Goal: Task Accomplishment & Management: Manage account settings

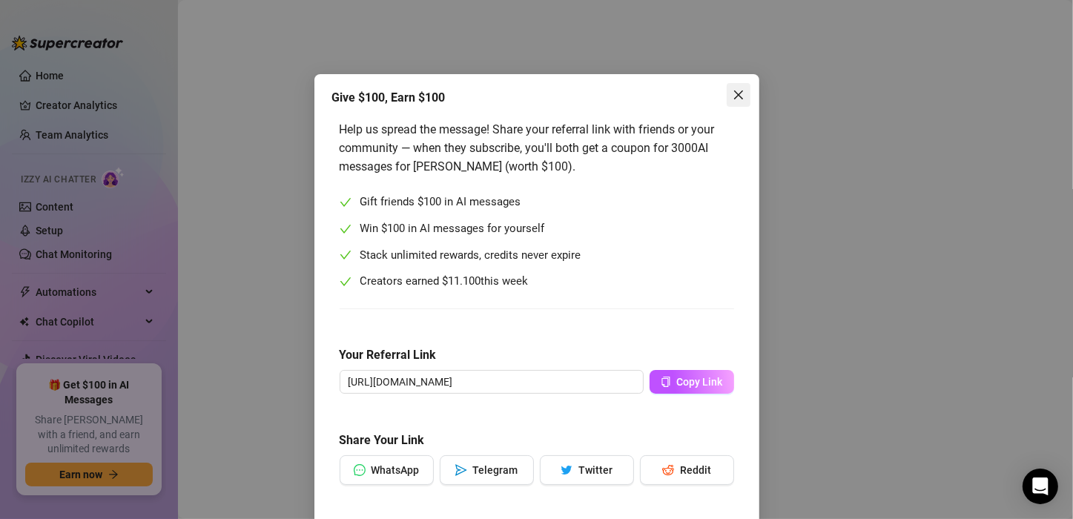
click at [732, 99] on icon "close" at bounding box center [738, 95] width 12 height 12
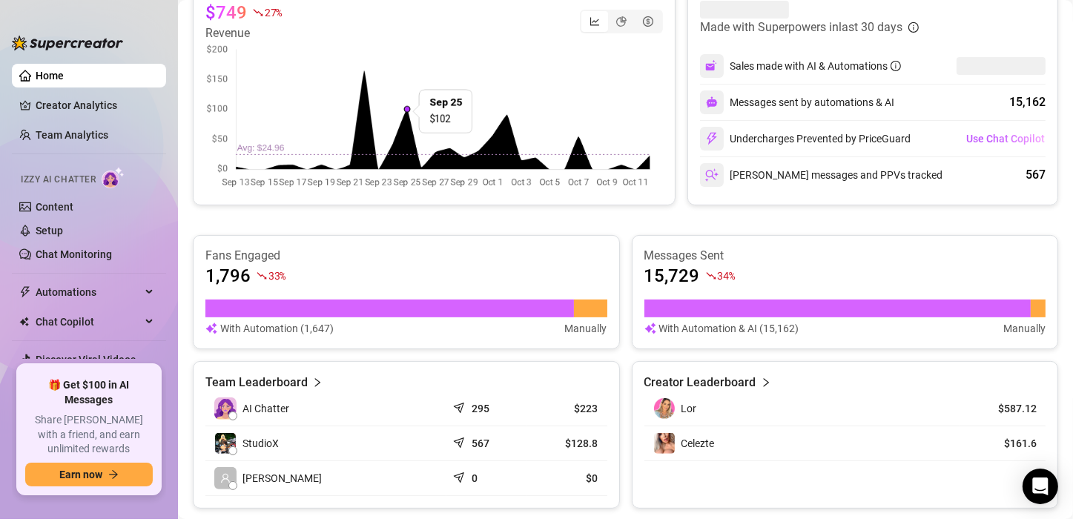
scroll to position [371, 0]
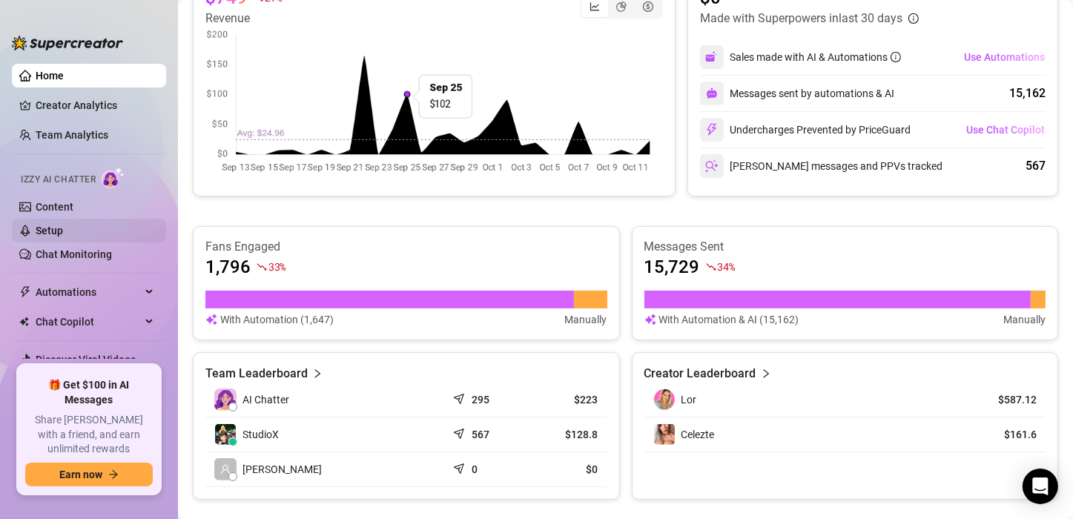
click at [63, 236] on link "Setup" at bounding box center [49, 231] width 27 height 12
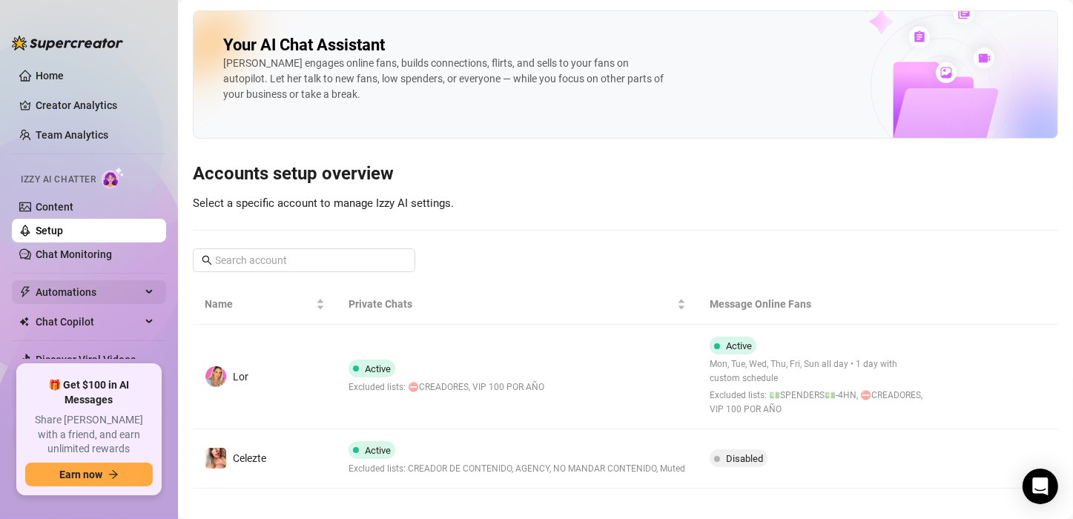
click at [134, 295] on div "Automations" at bounding box center [89, 292] width 154 height 24
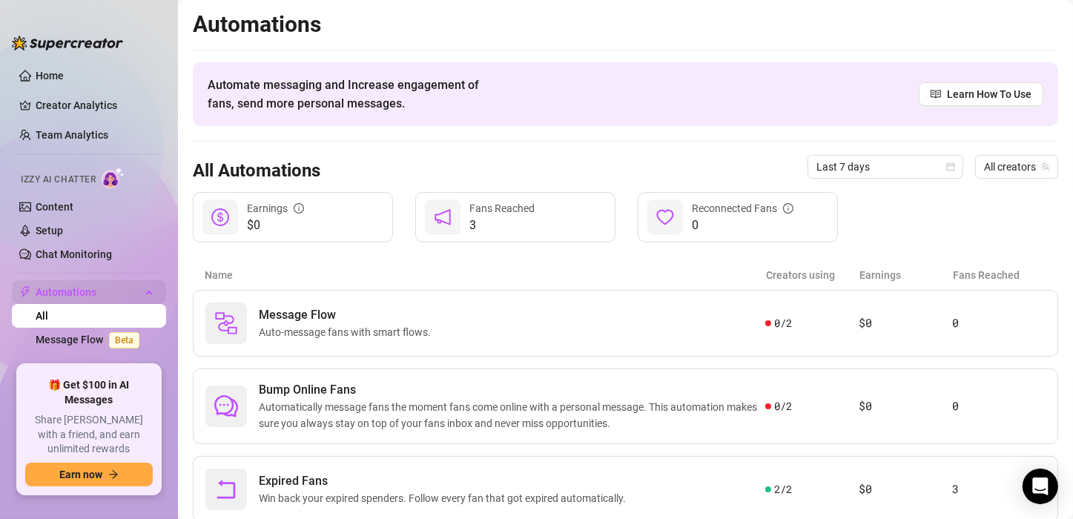
click at [136, 294] on div "Automations" at bounding box center [89, 292] width 154 height 24
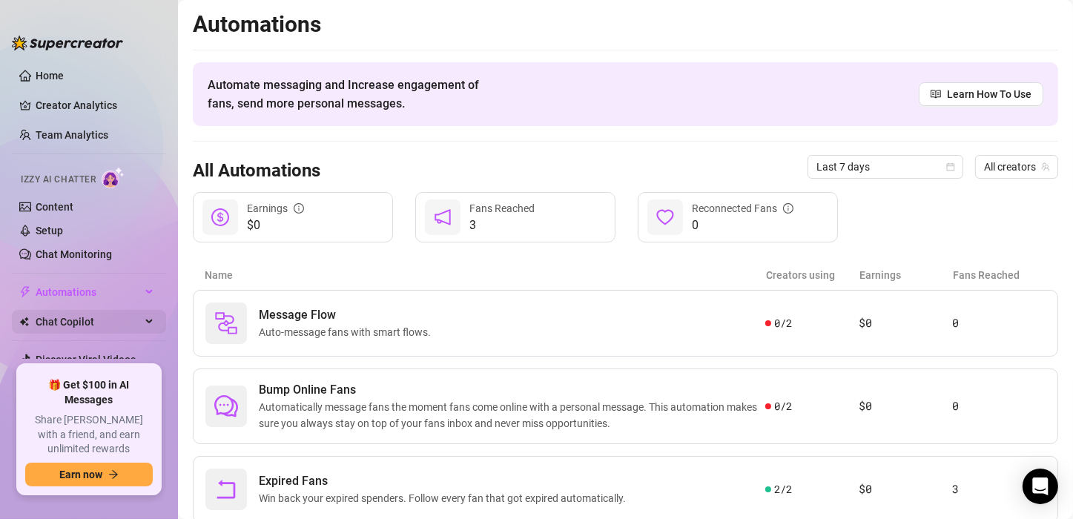
click at [130, 321] on div "Chat Copilot" at bounding box center [89, 322] width 154 height 24
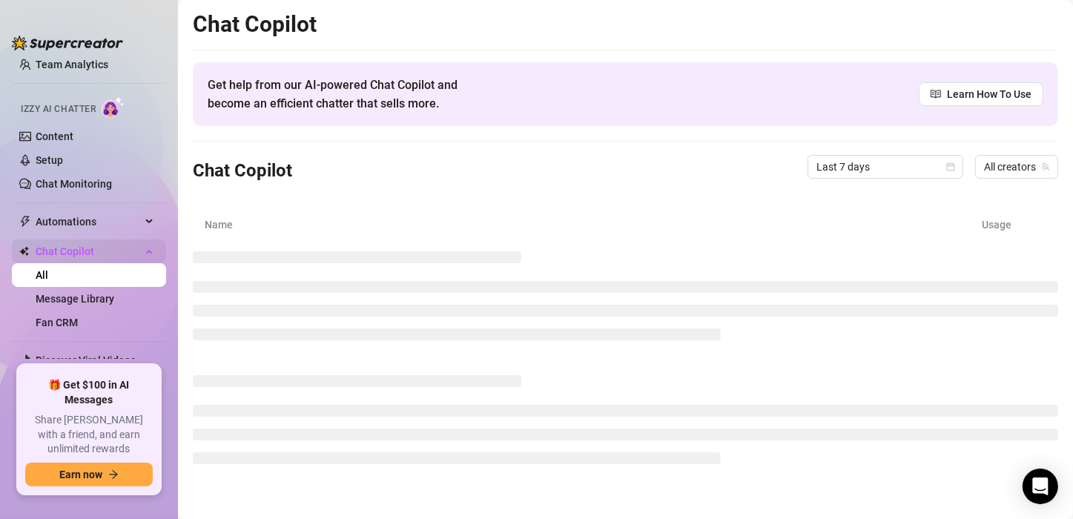
scroll to position [74, 0]
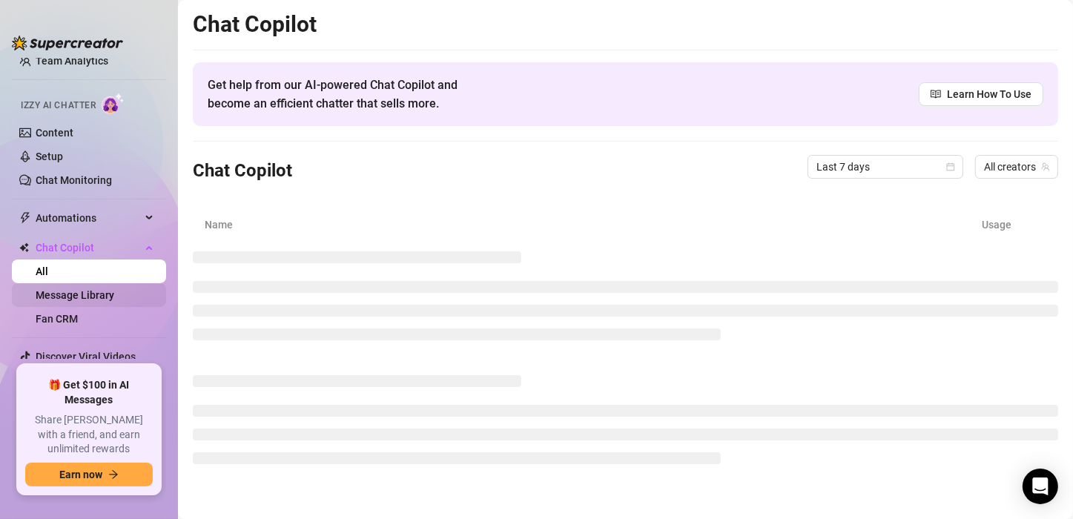
click at [108, 289] on link "Message Library" at bounding box center [75, 295] width 79 height 12
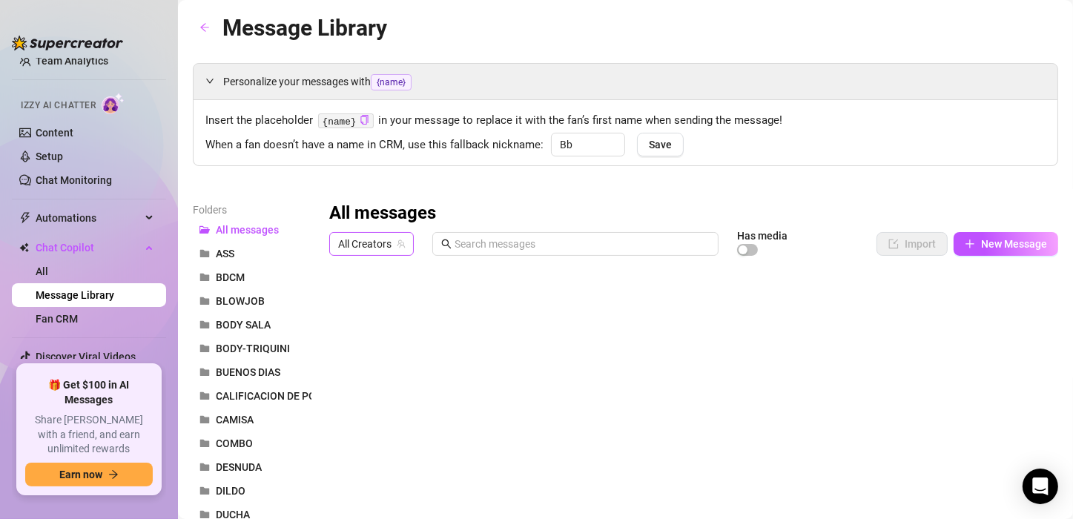
click at [335, 248] on div "All Creators" at bounding box center [371, 244] width 85 height 24
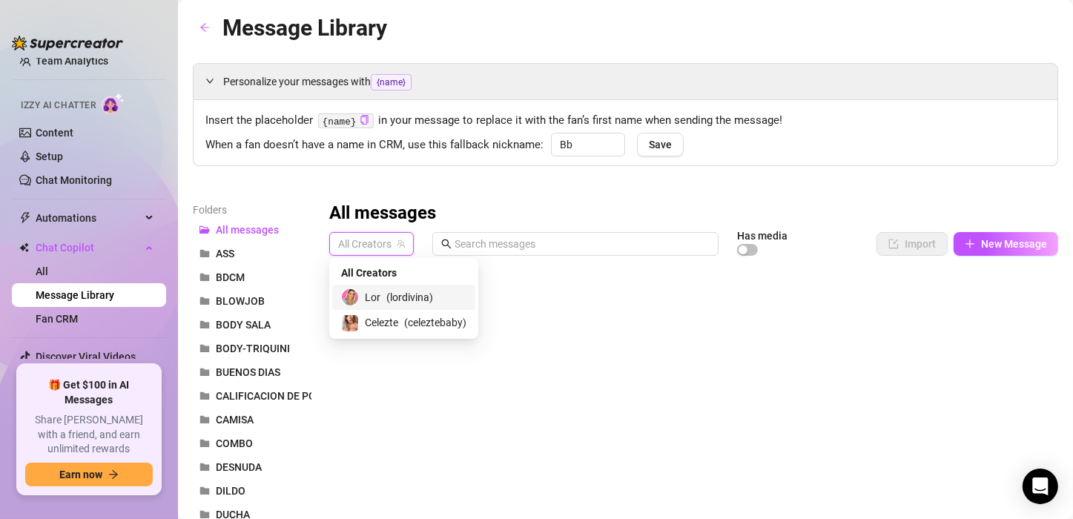
click at [368, 296] on span "Lor" at bounding box center [373, 297] width 16 height 16
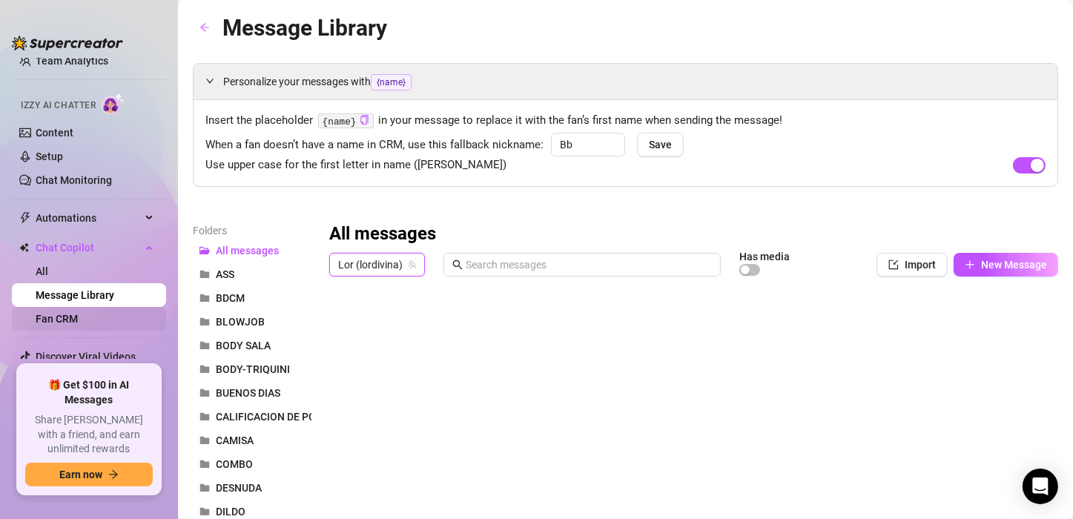
click at [78, 318] on link "Fan CRM" at bounding box center [57, 319] width 42 height 12
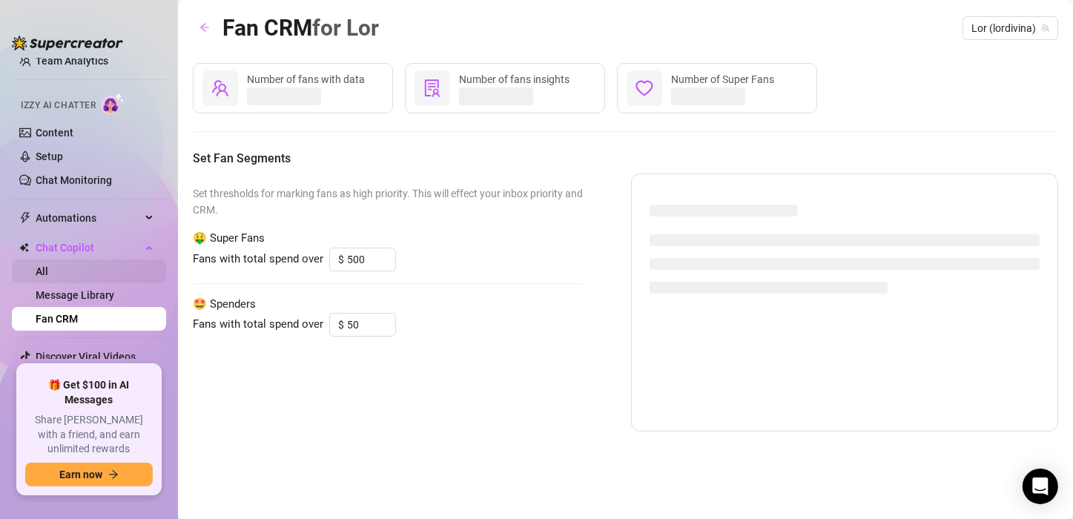
click at [48, 271] on link "All" at bounding box center [42, 271] width 13 height 12
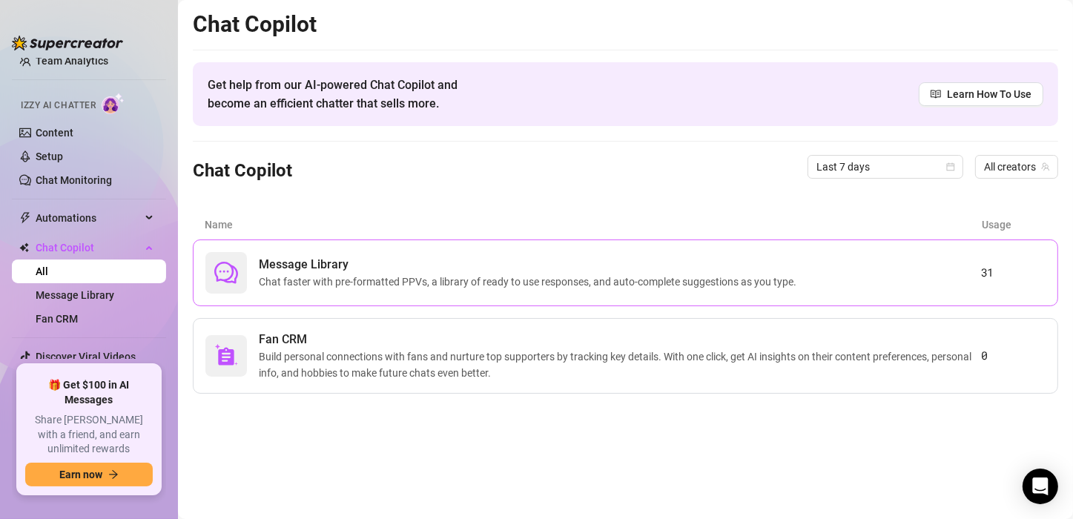
click at [331, 268] on span "Message Library" at bounding box center [530, 265] width 543 height 18
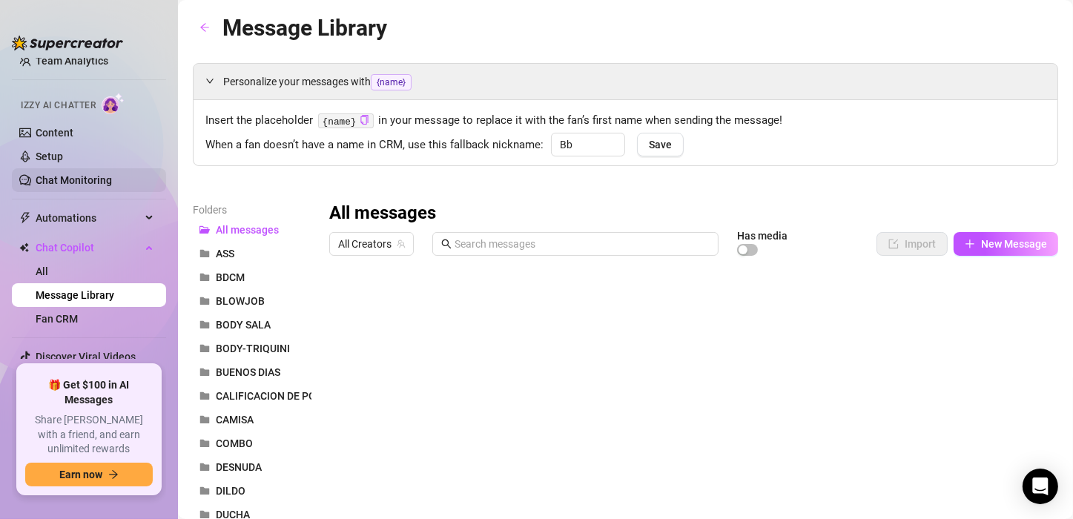
click at [106, 182] on link "Chat Monitoring" at bounding box center [74, 180] width 76 height 12
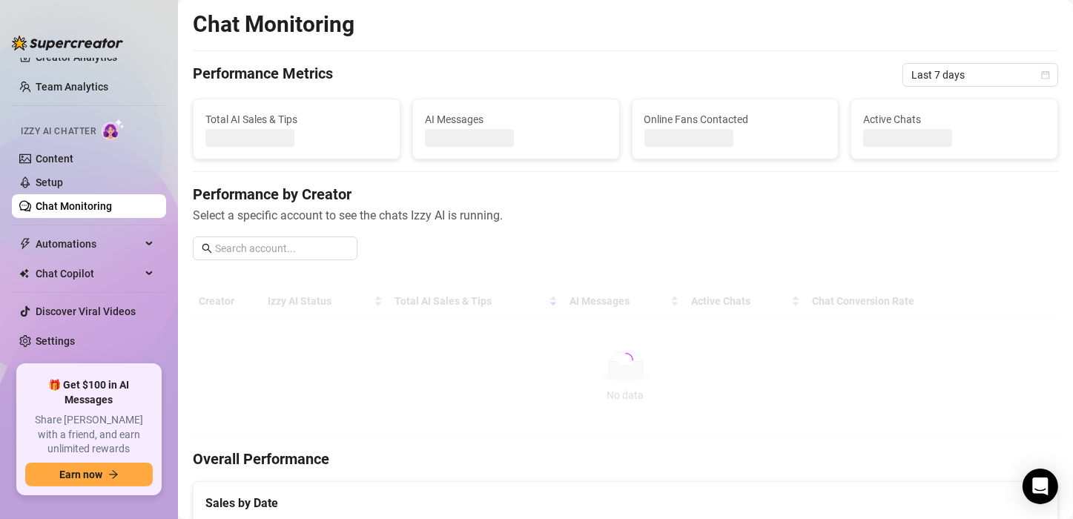
scroll to position [33, 0]
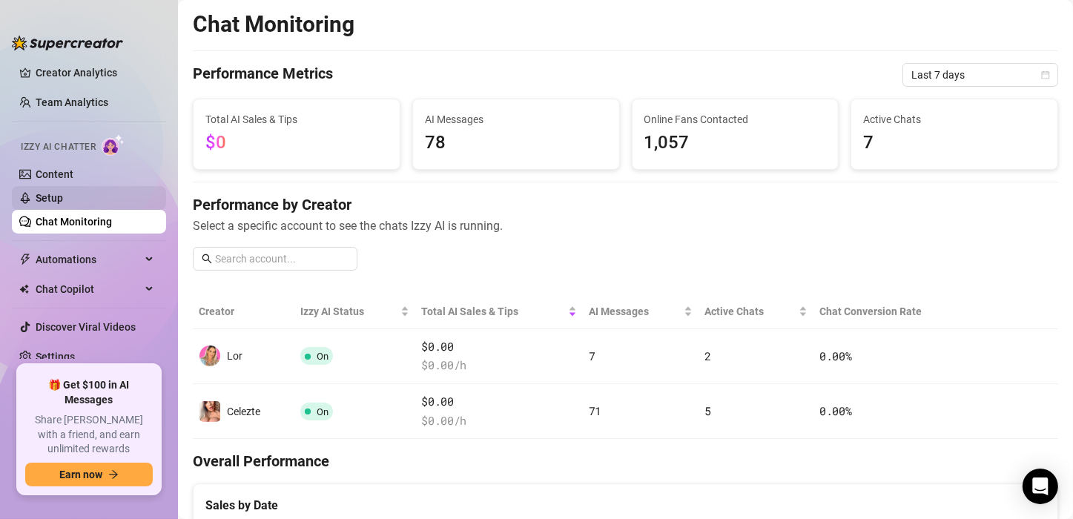
click at [63, 192] on link "Setup" at bounding box center [49, 198] width 27 height 12
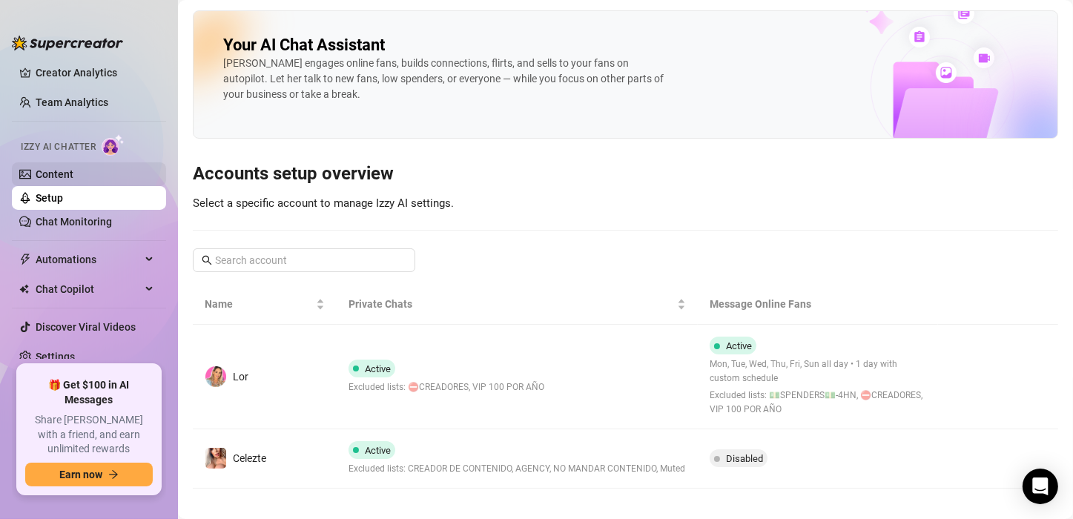
click at [64, 174] on link "Content" at bounding box center [55, 174] width 38 height 12
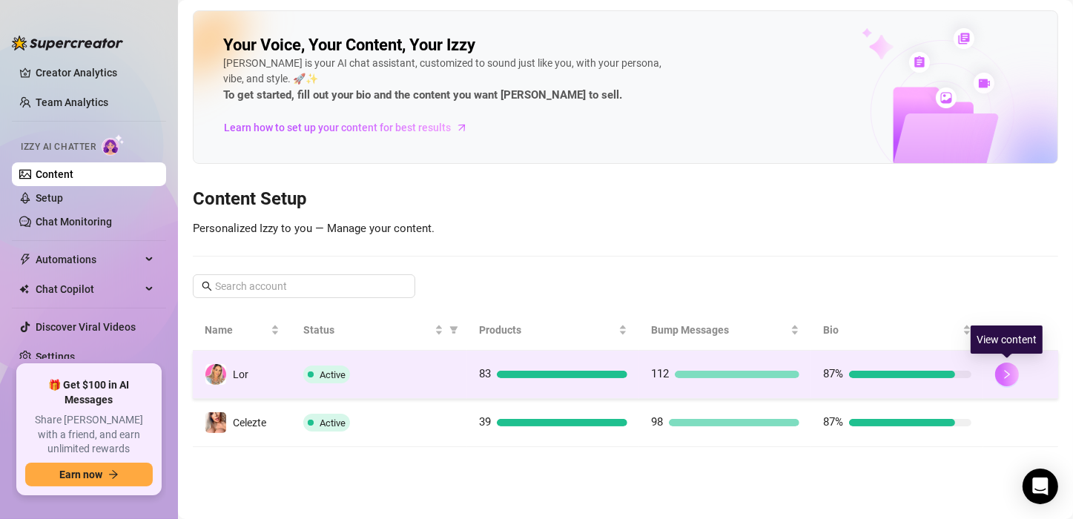
click at [1003, 375] on icon "right" at bounding box center [1007, 374] width 10 height 10
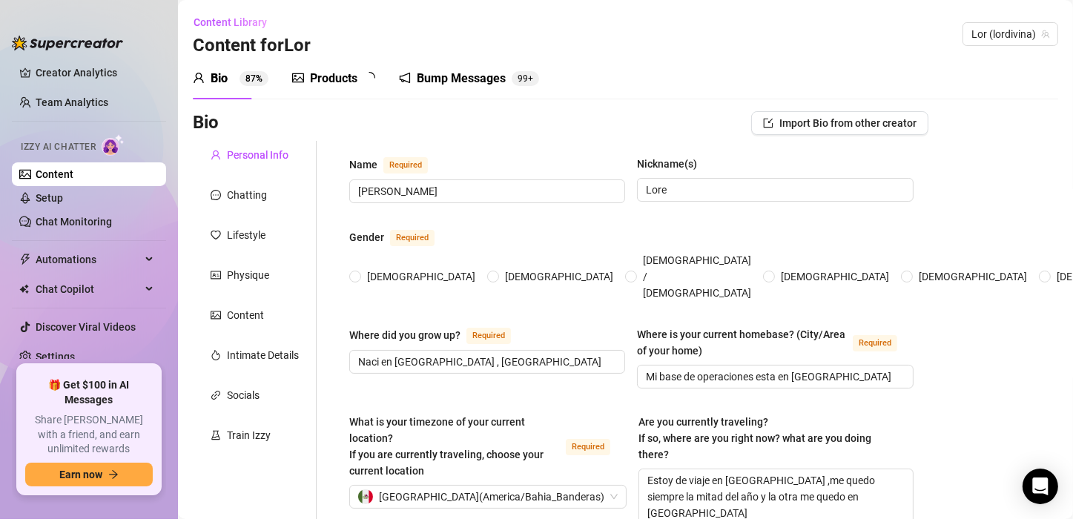
radio input "true"
type input "[DATE]"
click at [443, 79] on div "Bump Messages" at bounding box center [471, 79] width 89 height 18
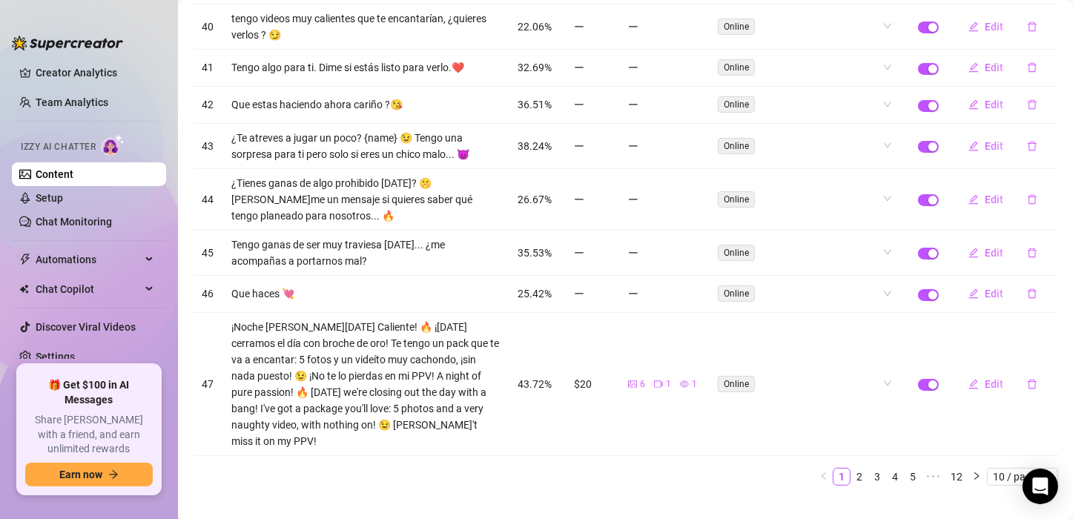
scroll to position [267, 0]
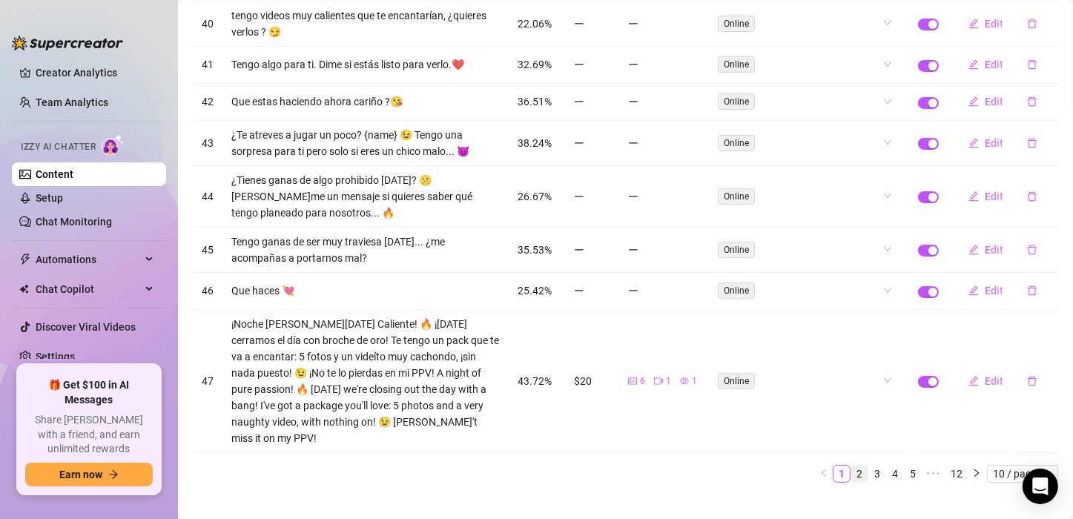
click at [852, 466] on link "2" at bounding box center [859, 474] width 16 height 16
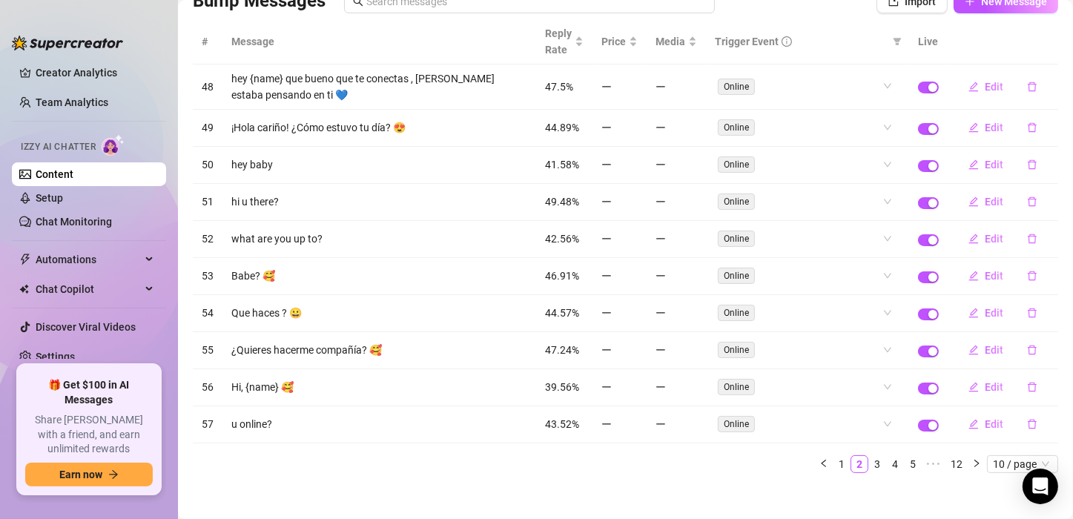
scroll to position [127, 0]
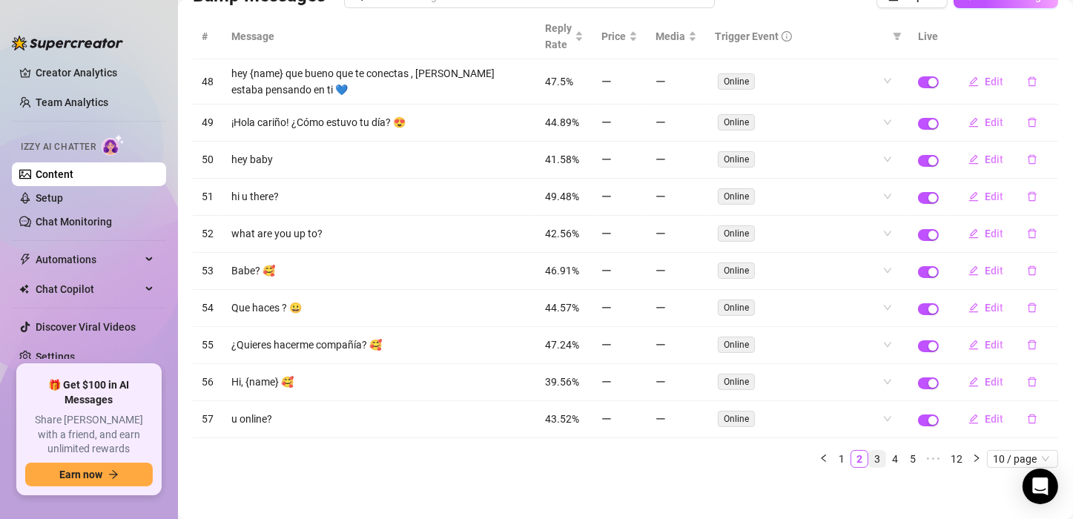
click at [872, 451] on link "3" at bounding box center [877, 459] width 16 height 16
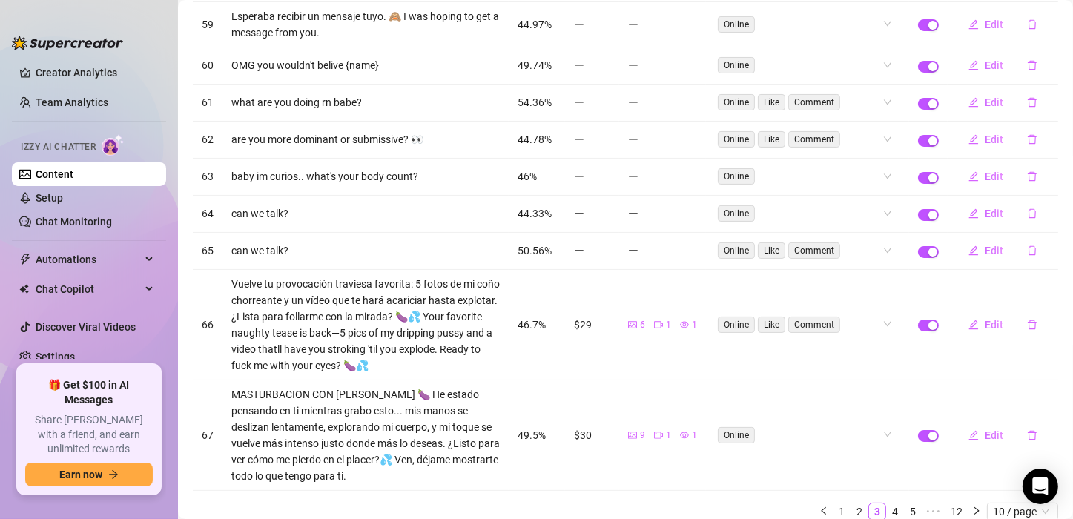
scroll to position [274, 0]
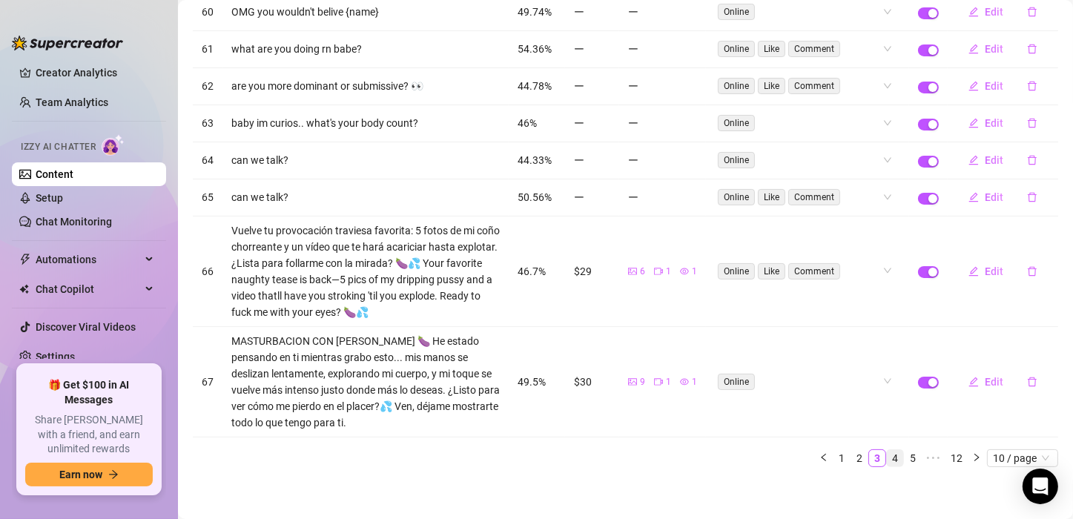
click at [887, 454] on link "4" at bounding box center [895, 458] width 16 height 16
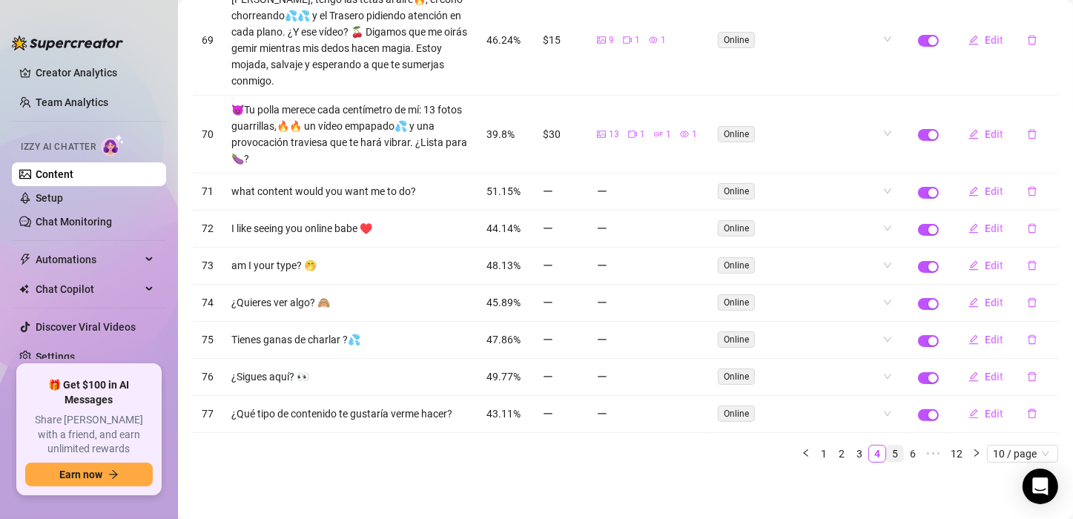
click at [890, 457] on link "5" at bounding box center [895, 454] width 16 height 16
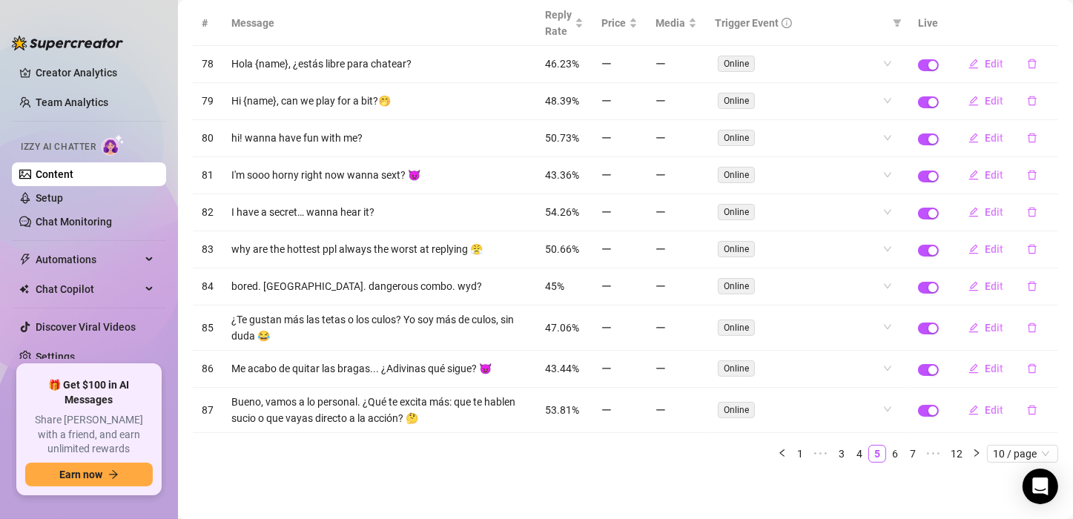
scroll to position [135, 0]
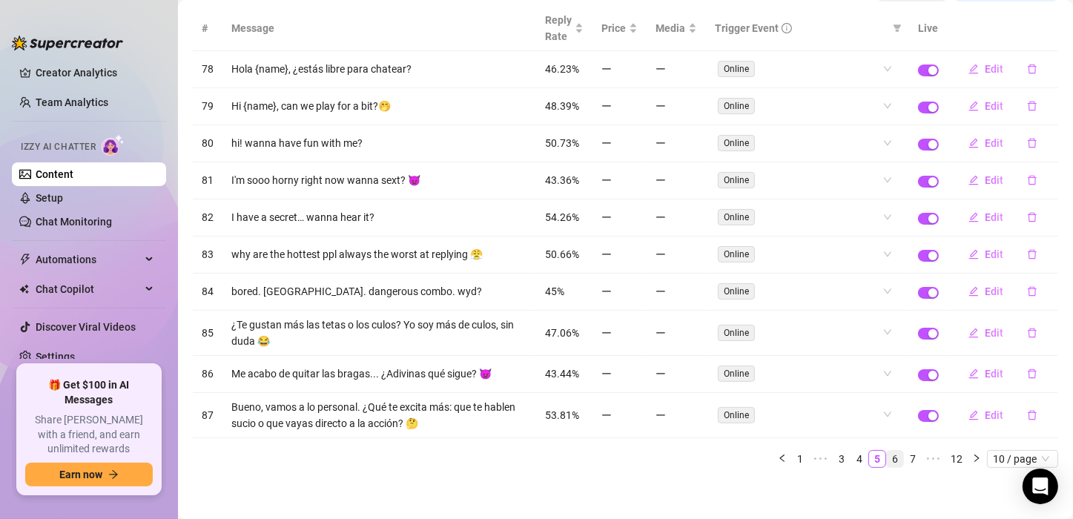
click at [887, 458] on link "6" at bounding box center [895, 459] width 16 height 16
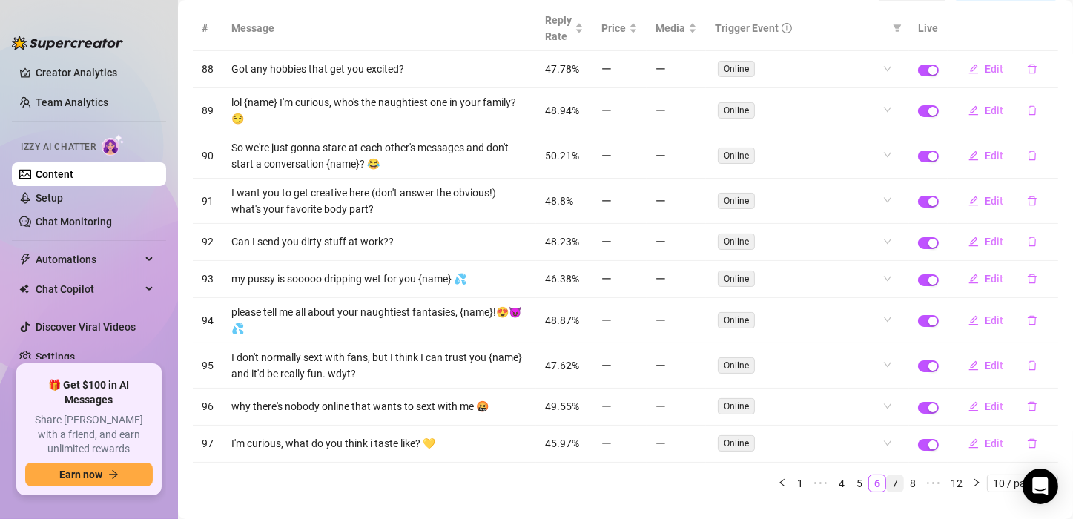
click at [887, 481] on link "7" at bounding box center [895, 483] width 16 height 16
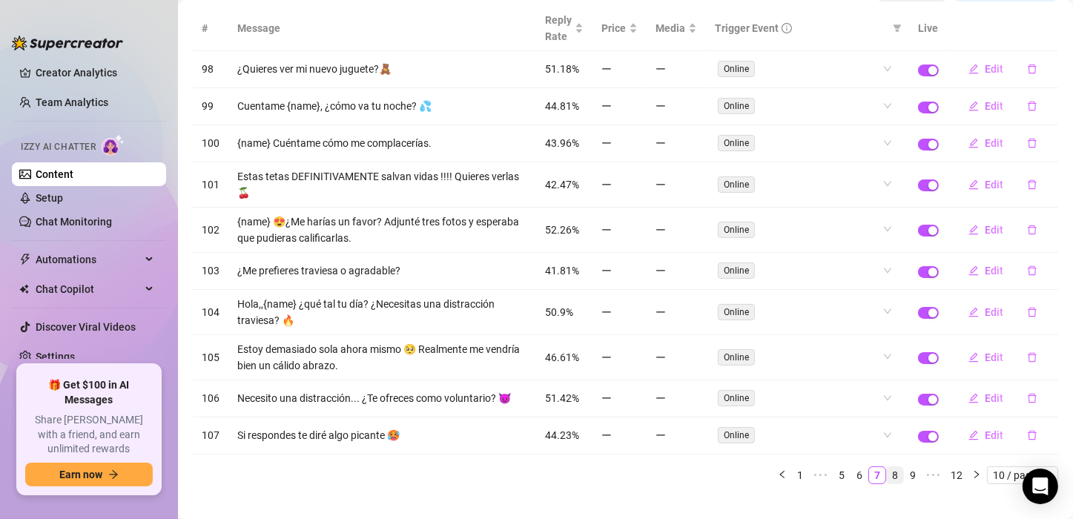
click at [887, 476] on link "8" at bounding box center [895, 475] width 16 height 16
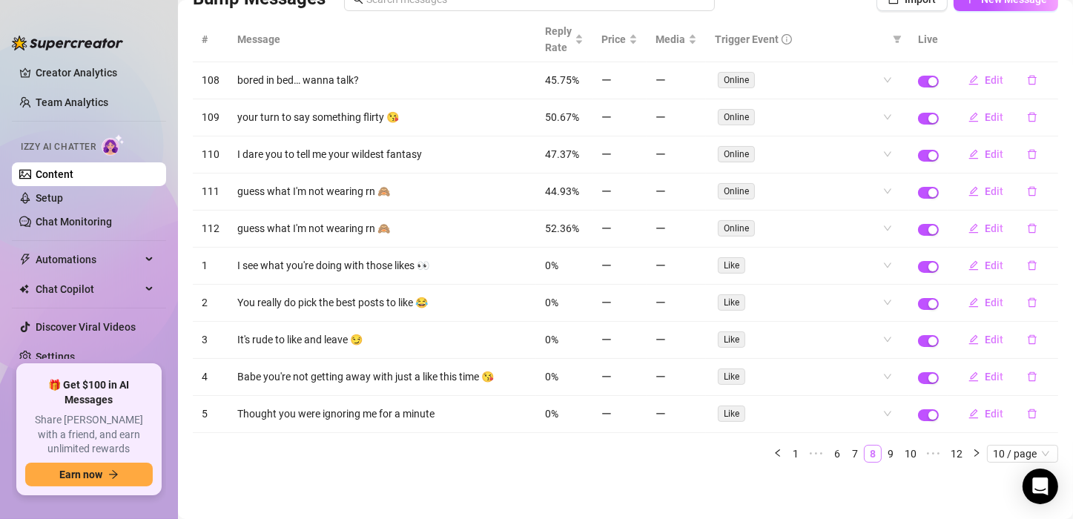
scroll to position [118, 0]
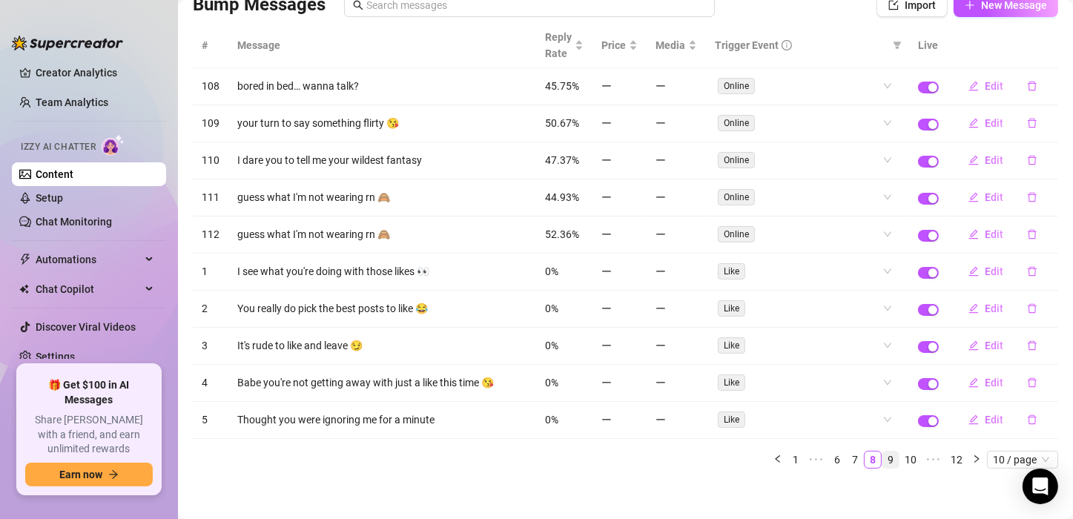
click at [882, 460] on link "9" at bounding box center [890, 459] width 16 height 16
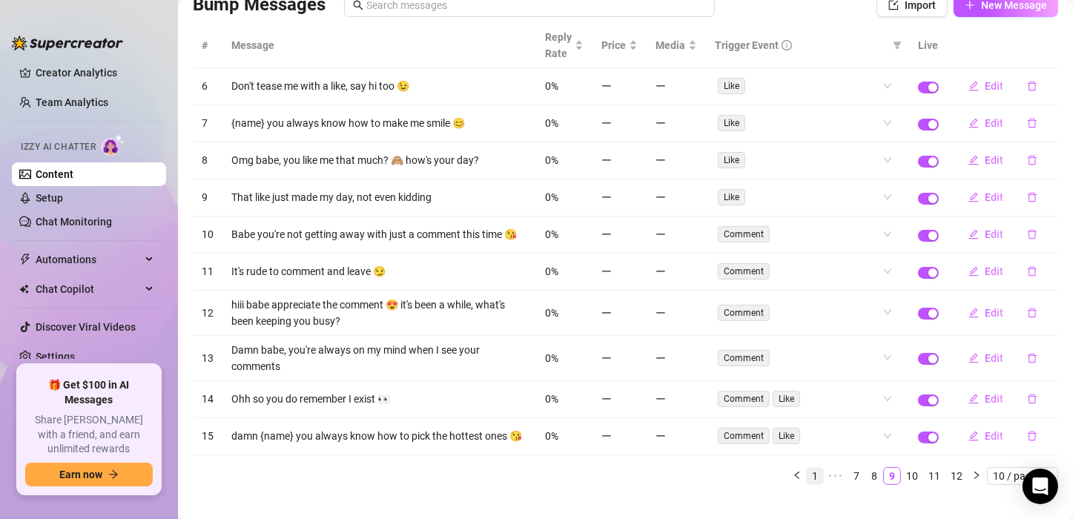
click at [807, 484] on link "1" at bounding box center [815, 476] width 16 height 16
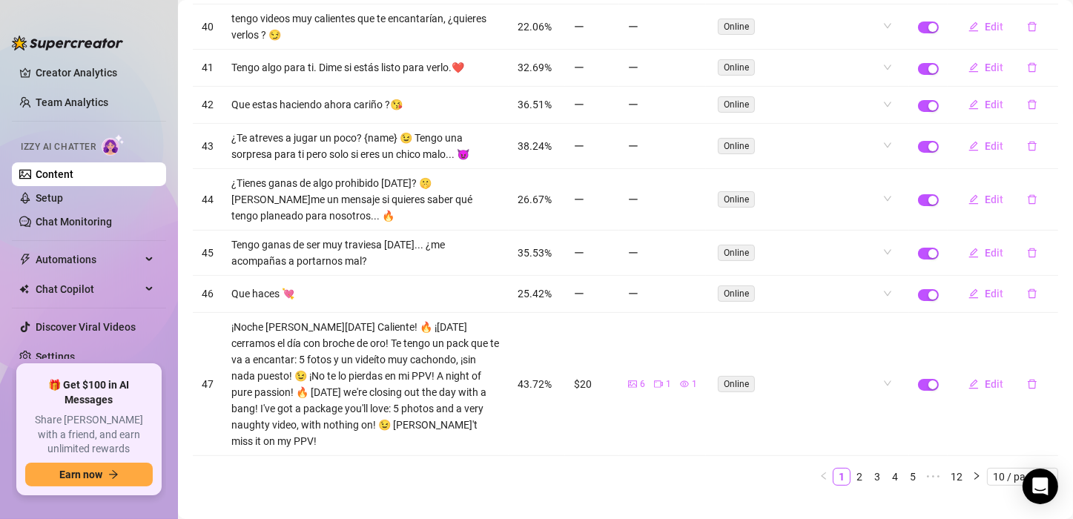
scroll to position [267, 0]
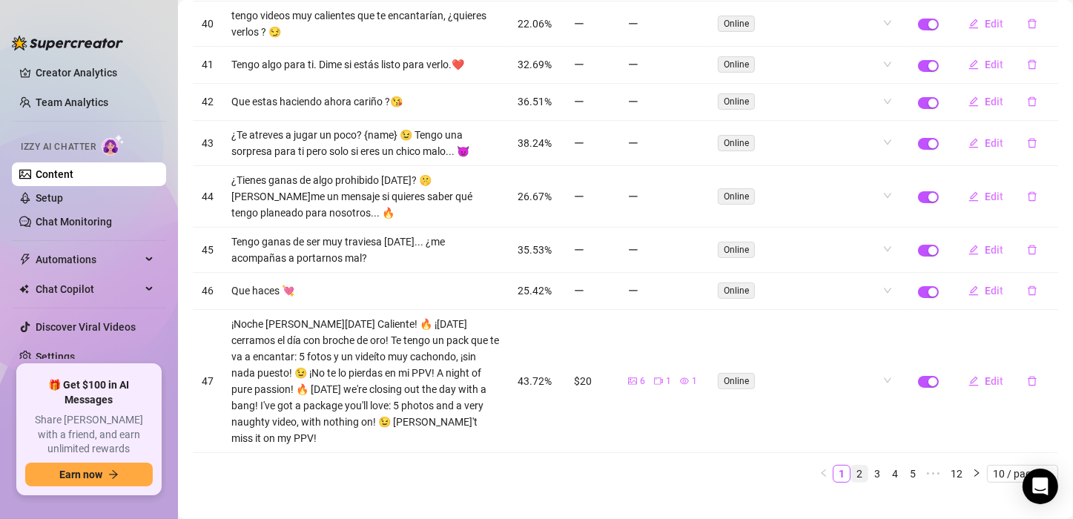
click at [851, 466] on link "2" at bounding box center [859, 474] width 16 height 16
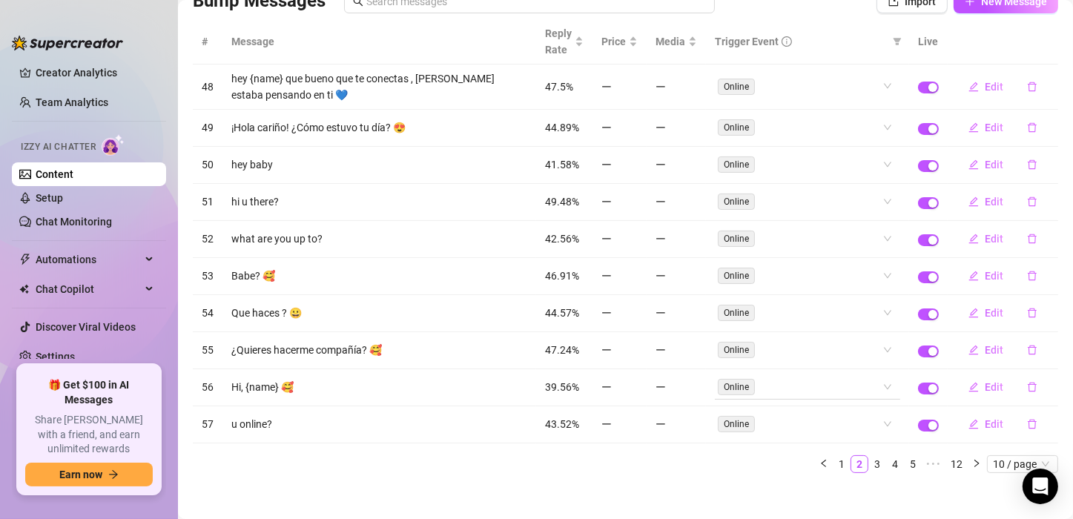
scroll to position [127, 0]
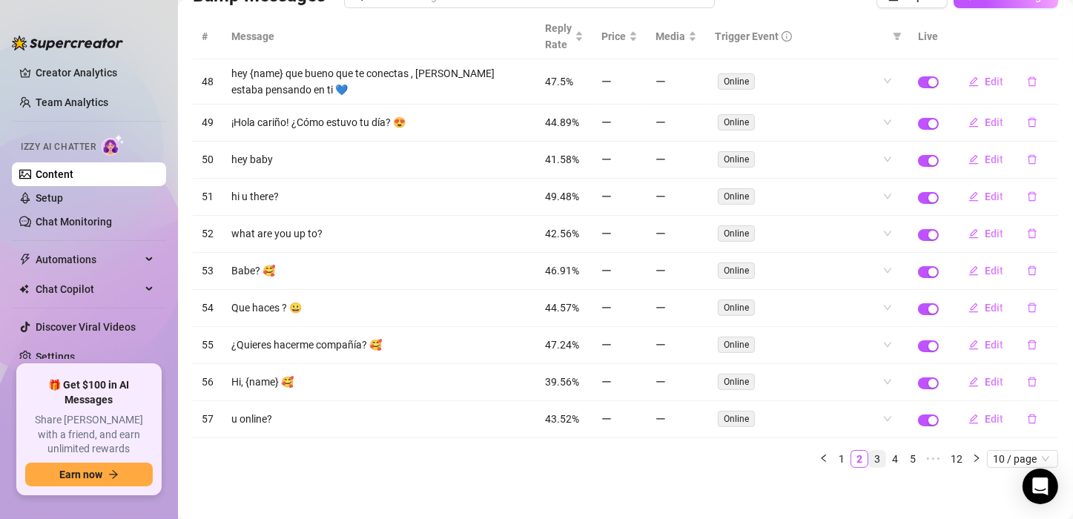
click at [869, 457] on link "3" at bounding box center [877, 459] width 16 height 16
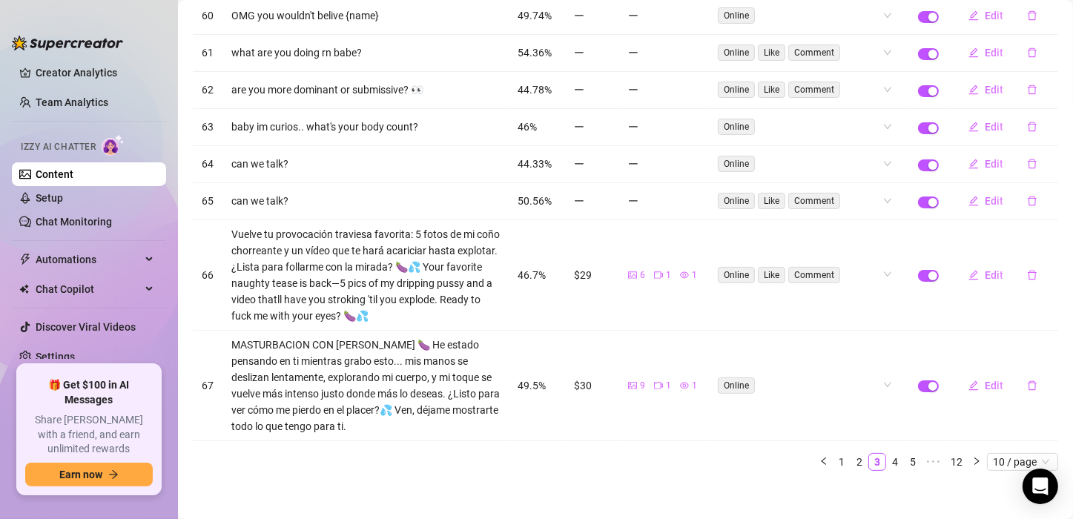
scroll to position [274, 0]
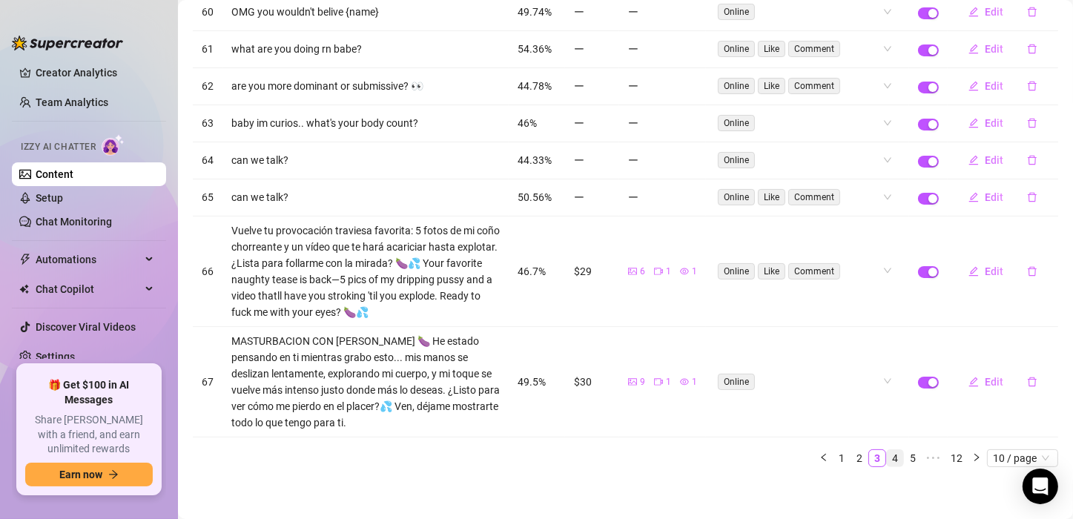
click at [887, 457] on link "4" at bounding box center [895, 458] width 16 height 16
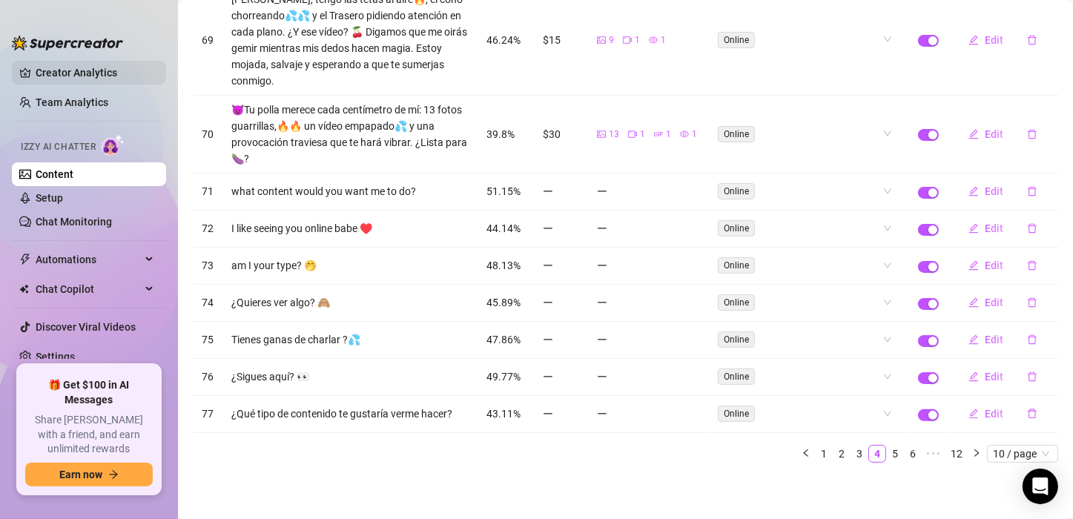
click at [58, 78] on link "Creator Analytics" at bounding box center [95, 73] width 119 height 24
